Goal: Information Seeking & Learning: Check status

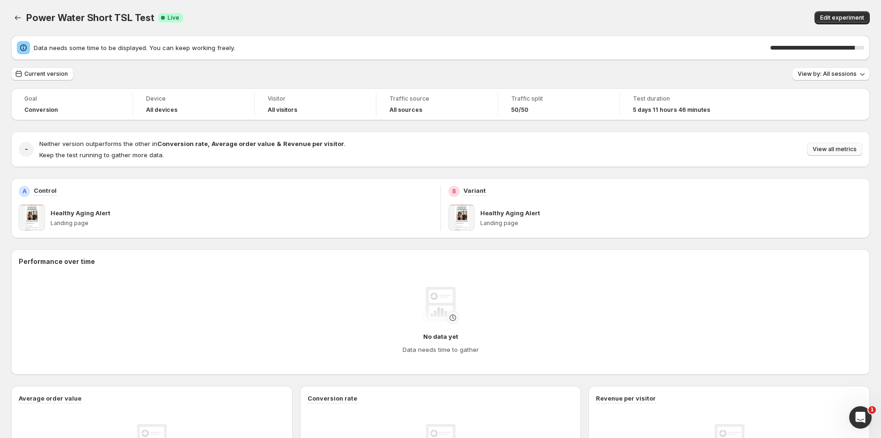
click at [826, 147] on span "View all metrics" at bounding box center [834, 149] width 44 height 7
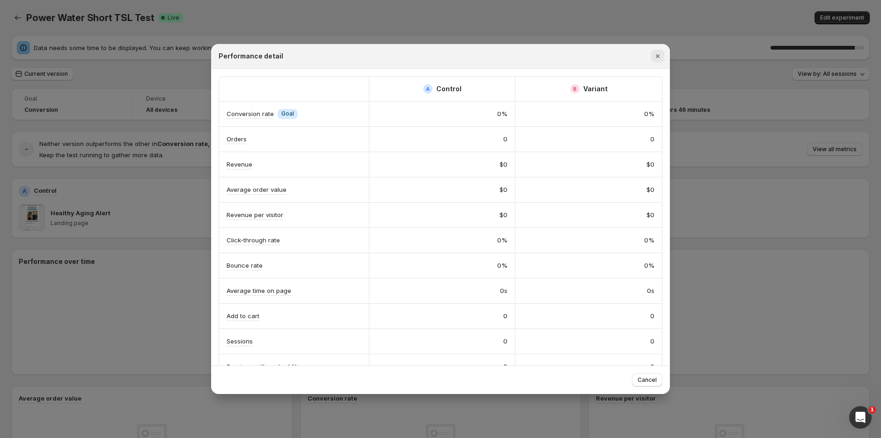
click at [657, 58] on icon "Close" at bounding box center [657, 55] width 9 height 9
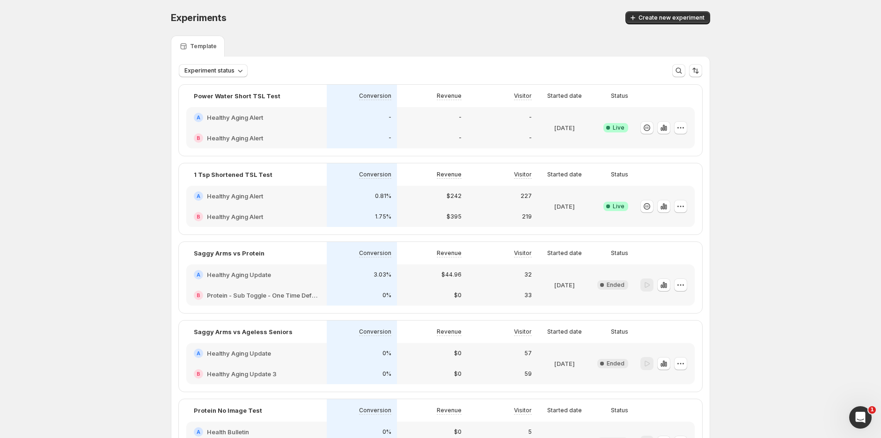
click at [317, 202] on div "A Healthy Aging Alert" at bounding box center [256, 196] width 140 height 21
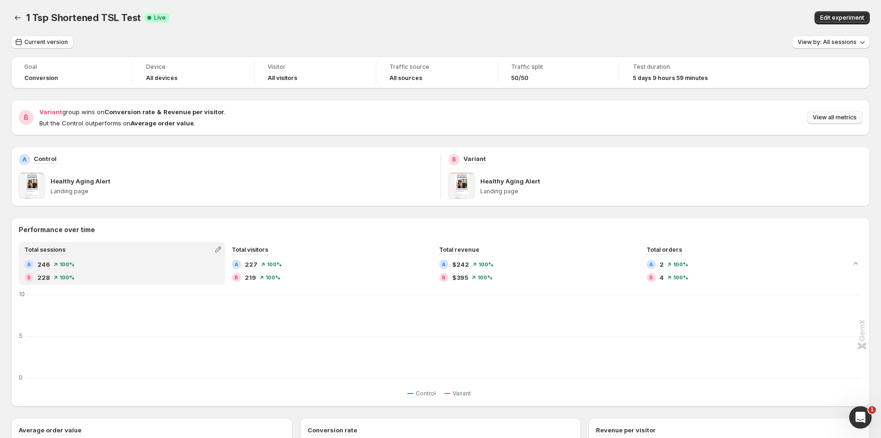
click at [844, 117] on span "View all metrics" at bounding box center [834, 117] width 44 height 7
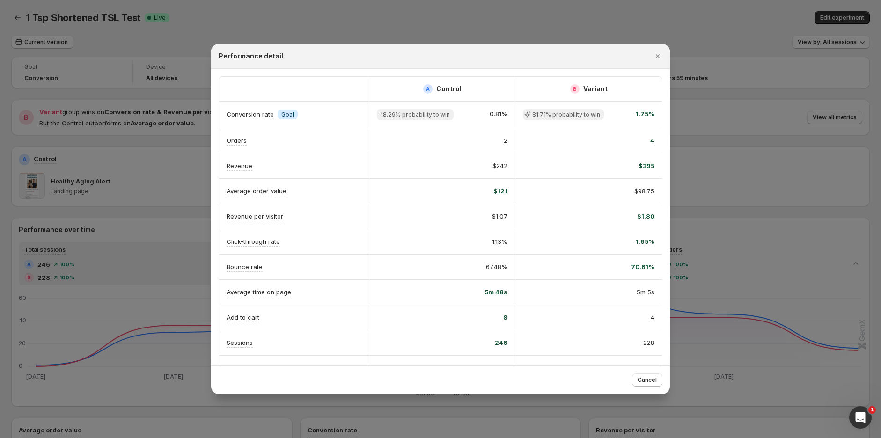
click at [557, 8] on div at bounding box center [440, 219] width 881 height 438
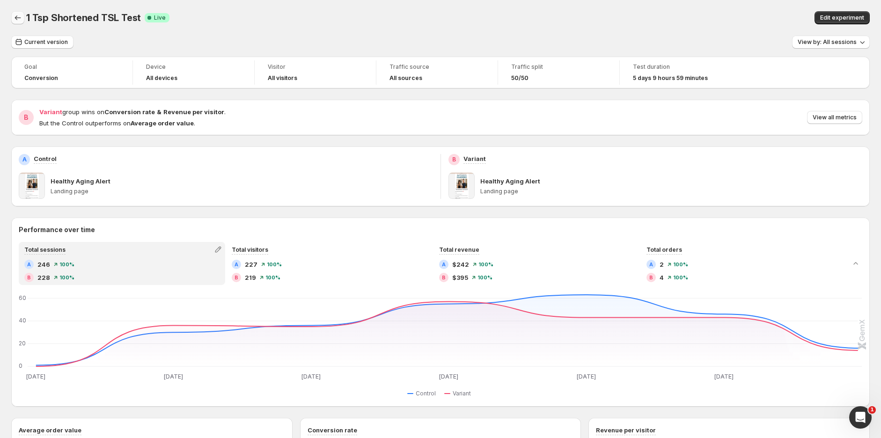
click at [20, 16] on icon "Back" at bounding box center [17, 17] width 9 height 9
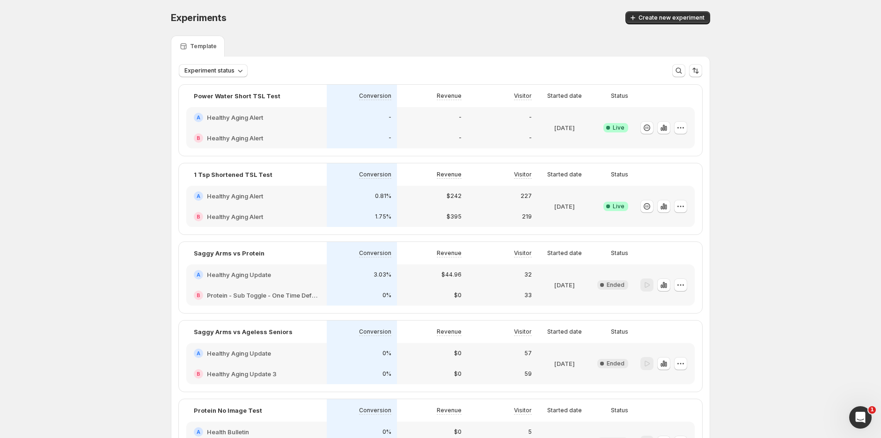
click at [309, 124] on div "A Healthy Aging Alert" at bounding box center [256, 117] width 140 height 21
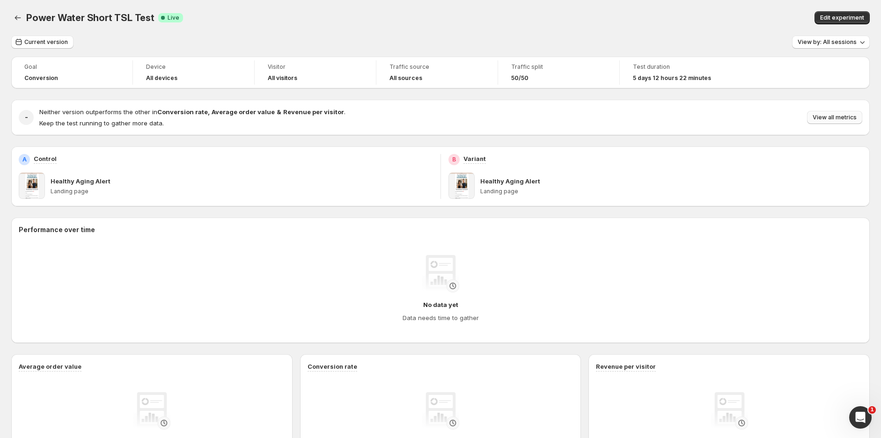
click at [840, 112] on button "View all metrics" at bounding box center [834, 117] width 55 height 13
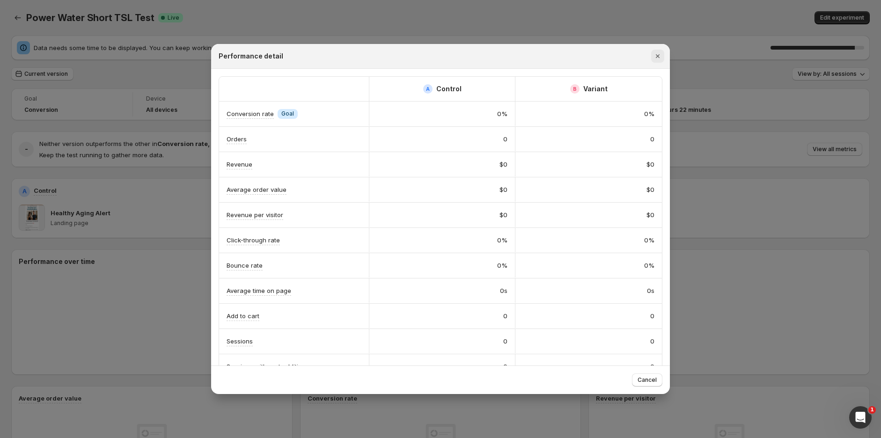
click at [657, 54] on icon "Close" at bounding box center [657, 55] width 9 height 9
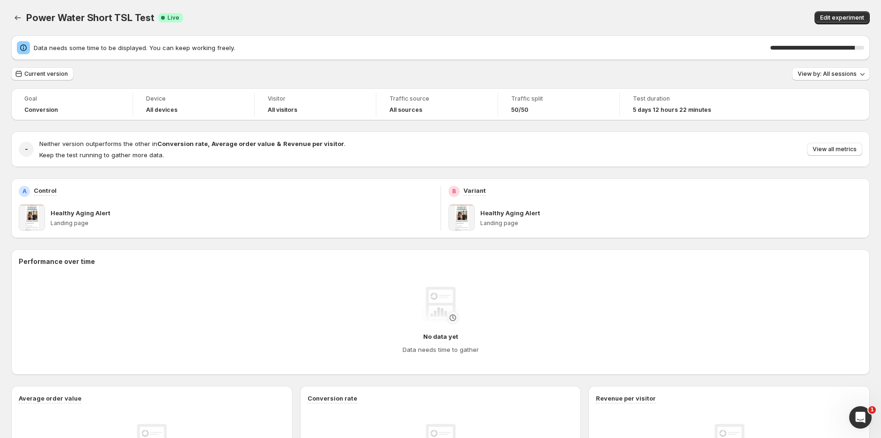
click at [664, 6] on div "Power Water Short TSL Test. This page is ready Power Water Short TSL Test Succe…" at bounding box center [440, 18] width 858 height 36
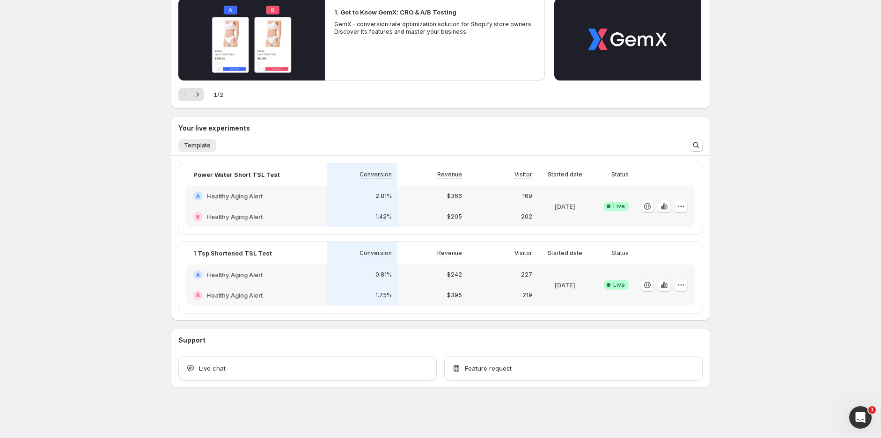
click at [311, 212] on div "B Healthy Aging Alert" at bounding box center [256, 216] width 126 height 9
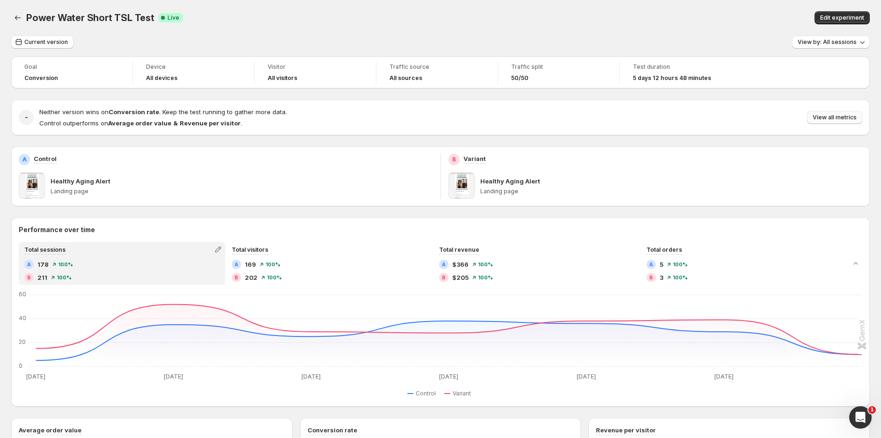
click at [848, 118] on span "View all metrics" at bounding box center [834, 117] width 44 height 7
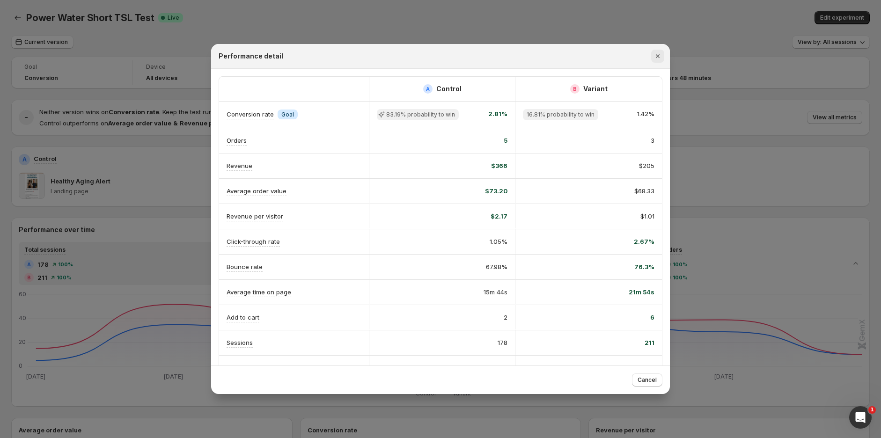
click at [660, 56] on icon "Close" at bounding box center [657, 55] width 9 height 9
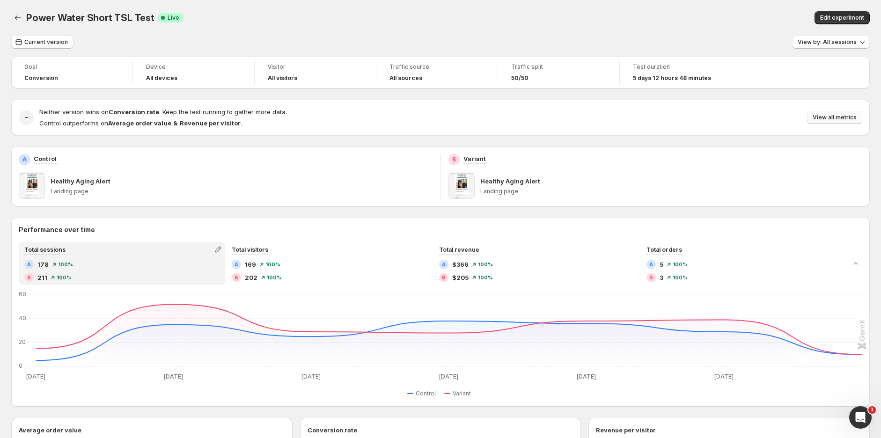
click at [845, 120] on span "View all metrics" at bounding box center [834, 117] width 44 height 7
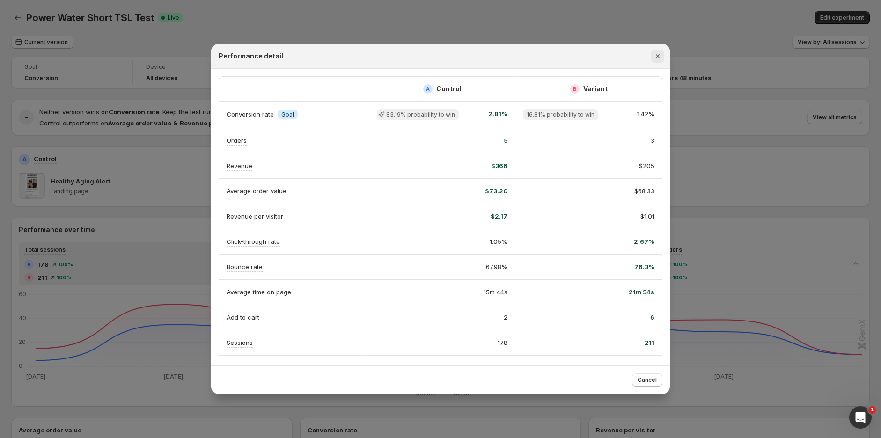
click at [654, 56] on icon "Close" at bounding box center [657, 55] width 9 height 9
